Goal: Book appointment/travel/reservation

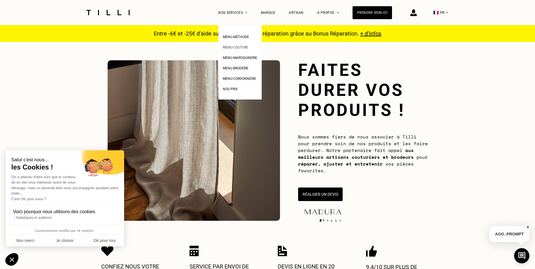
click at [240, 45] on link "Menu-couture" at bounding box center [235, 47] width 25 height 6
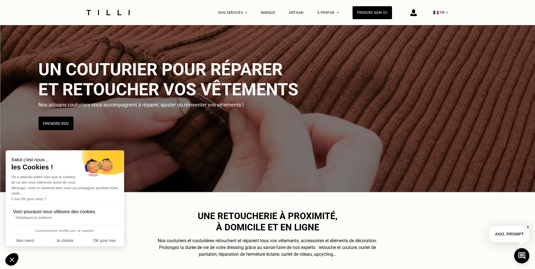
scroll to position [56, 0]
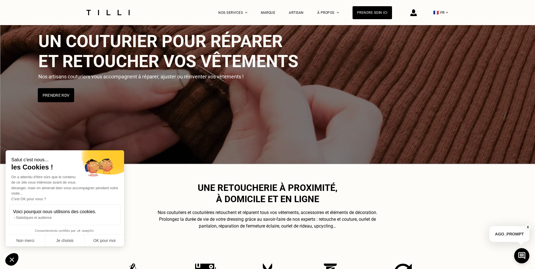
click at [57, 93] on button "Prendre RDV" at bounding box center [56, 95] width 36 height 14
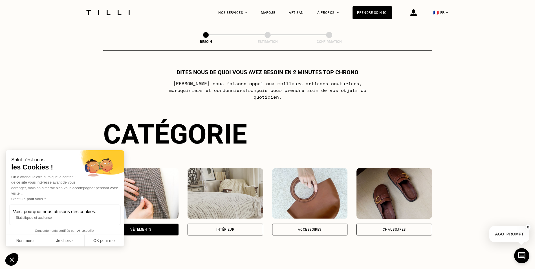
click at [239, 185] on img at bounding box center [226, 193] width 76 height 51
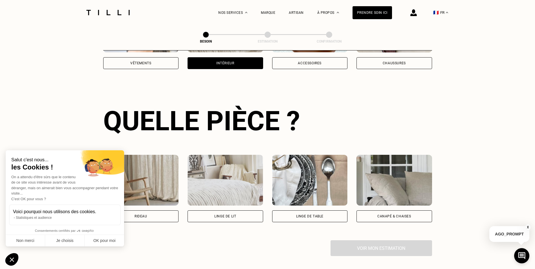
scroll to position [184, 0]
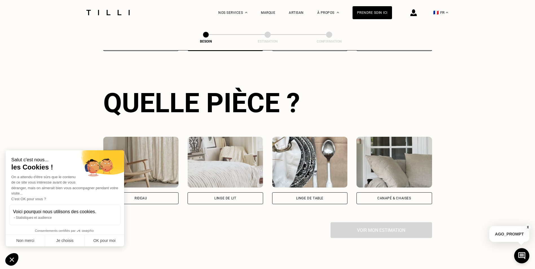
click at [153, 163] on img at bounding box center [141, 162] width 76 height 51
select select "FR"
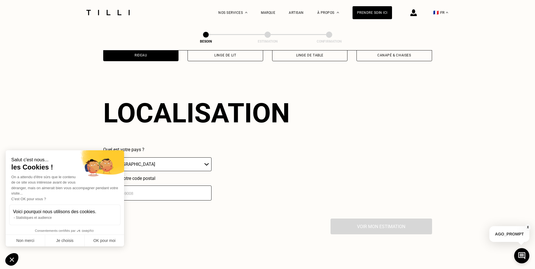
scroll to position [338, 0]
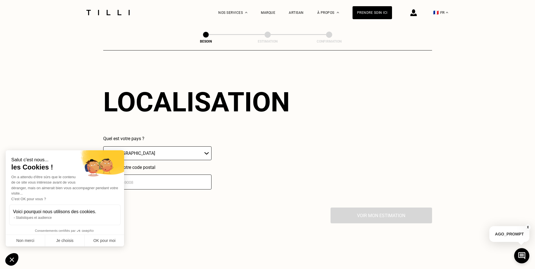
click at [164, 149] on select "🇩🇪 [GEOGRAPHIC_DATA] 🇦🇹 [GEOGRAPHIC_DATA] 🇧🇪 [GEOGRAPHIC_DATA] 🇧🇬 Bulgarie 🇨🇾 C…" at bounding box center [157, 153] width 108 height 14
drag, startPoint x: 254, startPoint y: 154, endPoint x: 250, endPoint y: 155, distance: 4.0
click at [254, 154] on div "Quel est votre pays ? 🇩🇪 [GEOGRAPHIC_DATA] 🇦🇹 [GEOGRAPHIC_DATA] 🇧🇪 [GEOGRAPHIC_…" at bounding box center [196, 163] width 187 height 54
click at [182, 178] on input "number" at bounding box center [157, 182] width 108 height 15
type input "83210"
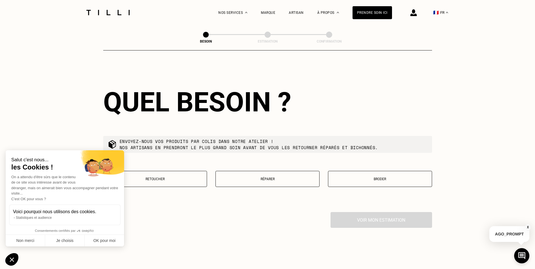
scroll to position [479, 0]
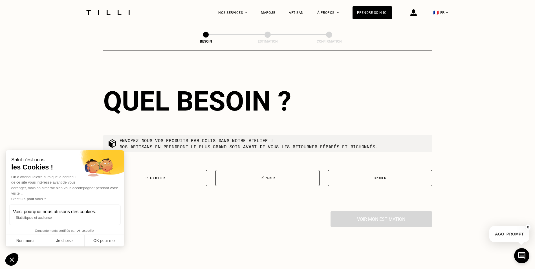
click at [170, 176] on p "Retoucher" at bounding box center [155, 178] width 98 height 4
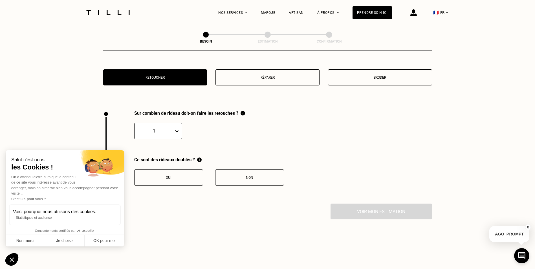
scroll to position [623, 0]
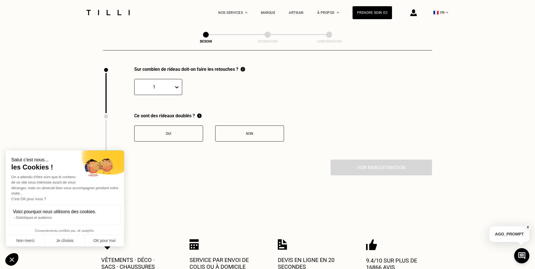
click at [248, 132] on div "Non" at bounding box center [249, 134] width 63 height 4
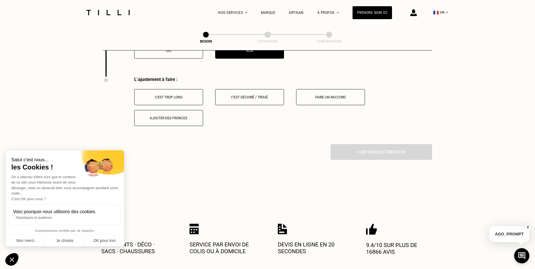
scroll to position [716, 0]
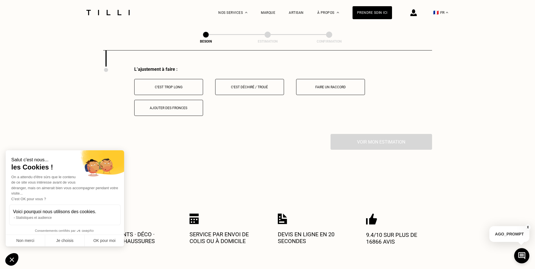
click at [178, 85] on div "C‘est trop long" at bounding box center [168, 87] width 63 height 4
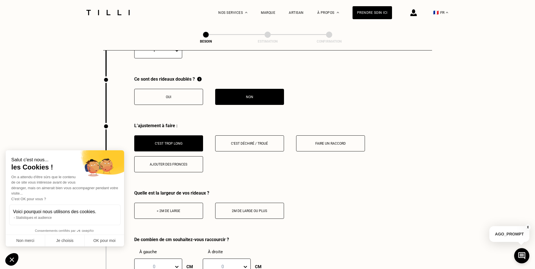
scroll to position [688, 0]
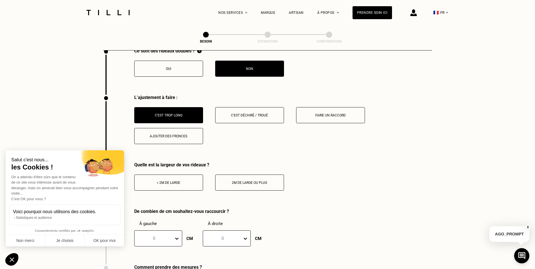
click at [177, 181] on div "< 2m de large" at bounding box center [168, 183] width 63 height 4
click at [165, 177] on button "< 2m de large" at bounding box center [168, 183] width 69 height 16
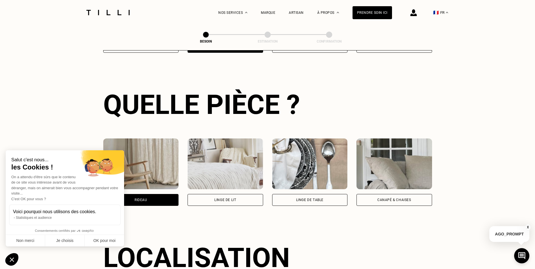
scroll to position [181, 0]
